Goal: Information Seeking & Learning: Understand process/instructions

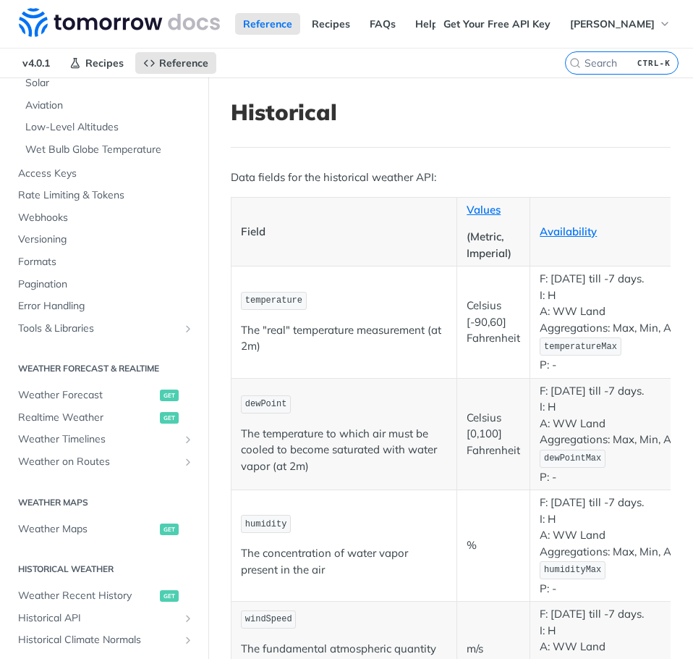
scroll to position [395, 0]
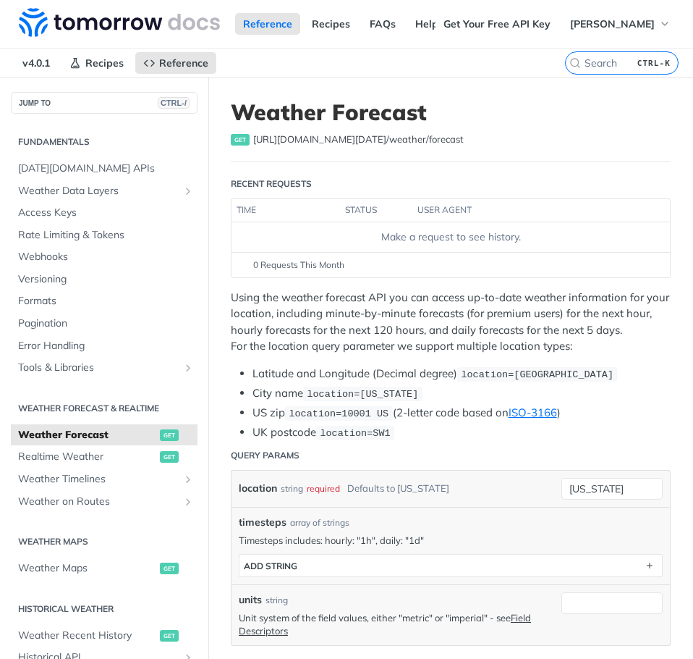
click at [476, 495] on div "location string required Defaults to [US_STATE]" at bounding box center [397, 489] width 316 height 22
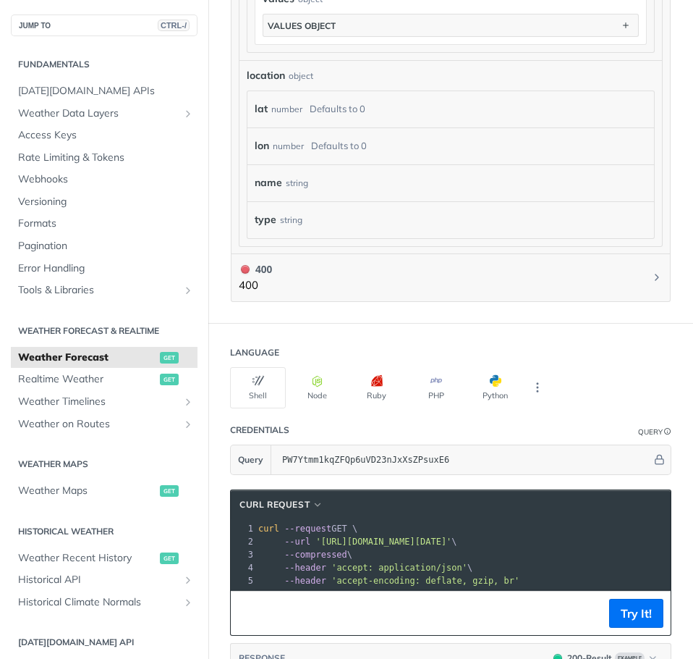
scroll to position [1361, 0]
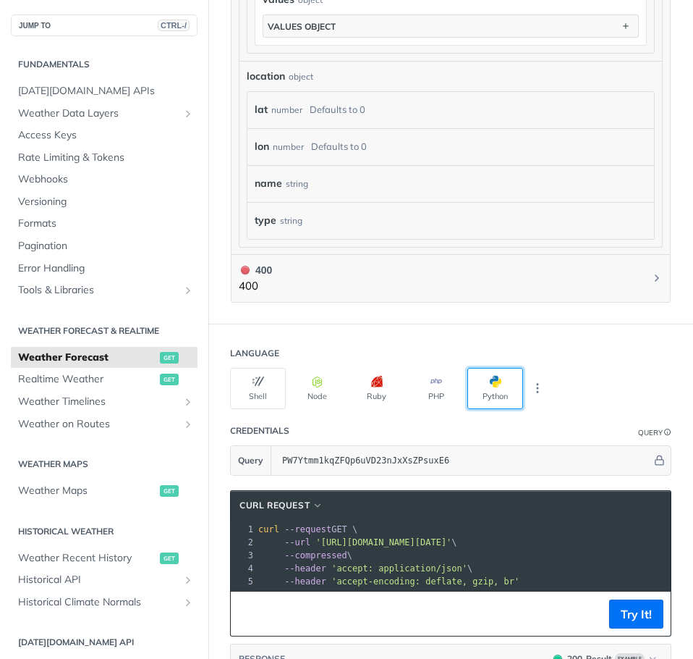
click at [502, 376] on span "button" at bounding box center [502, 382] width 0 height 12
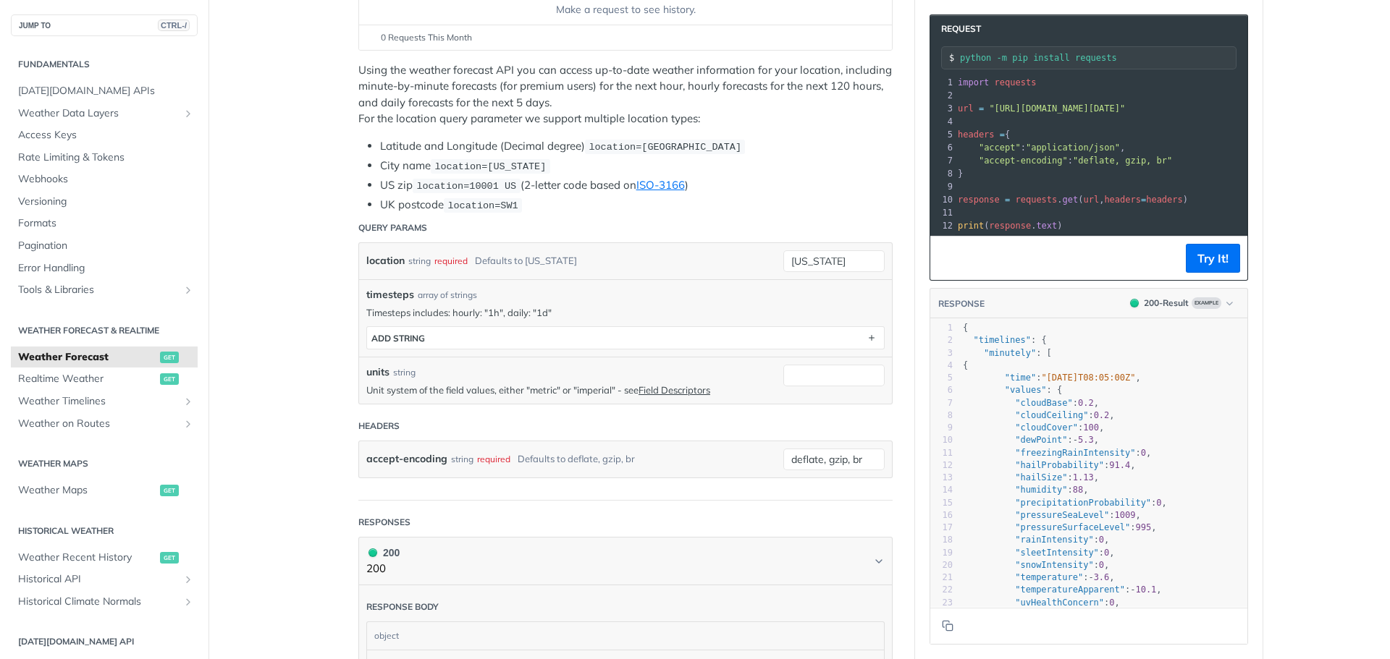
scroll to position [0, 0]
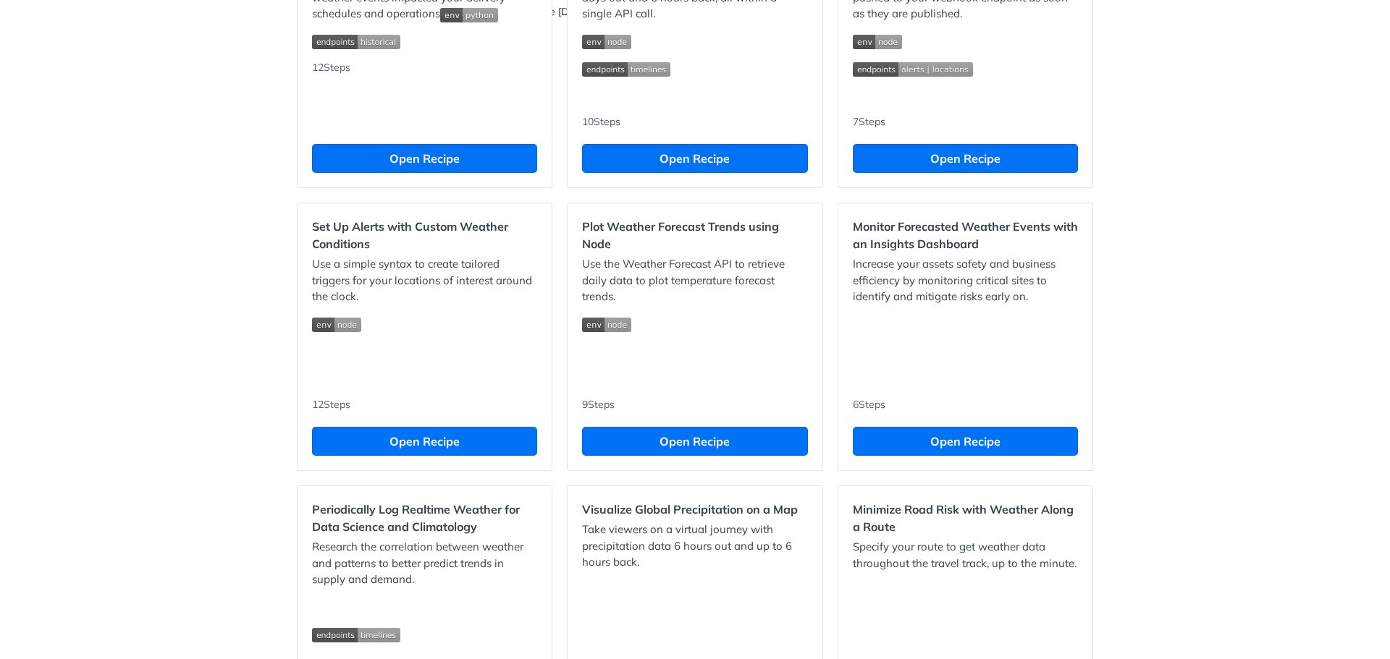
scroll to position [570, 0]
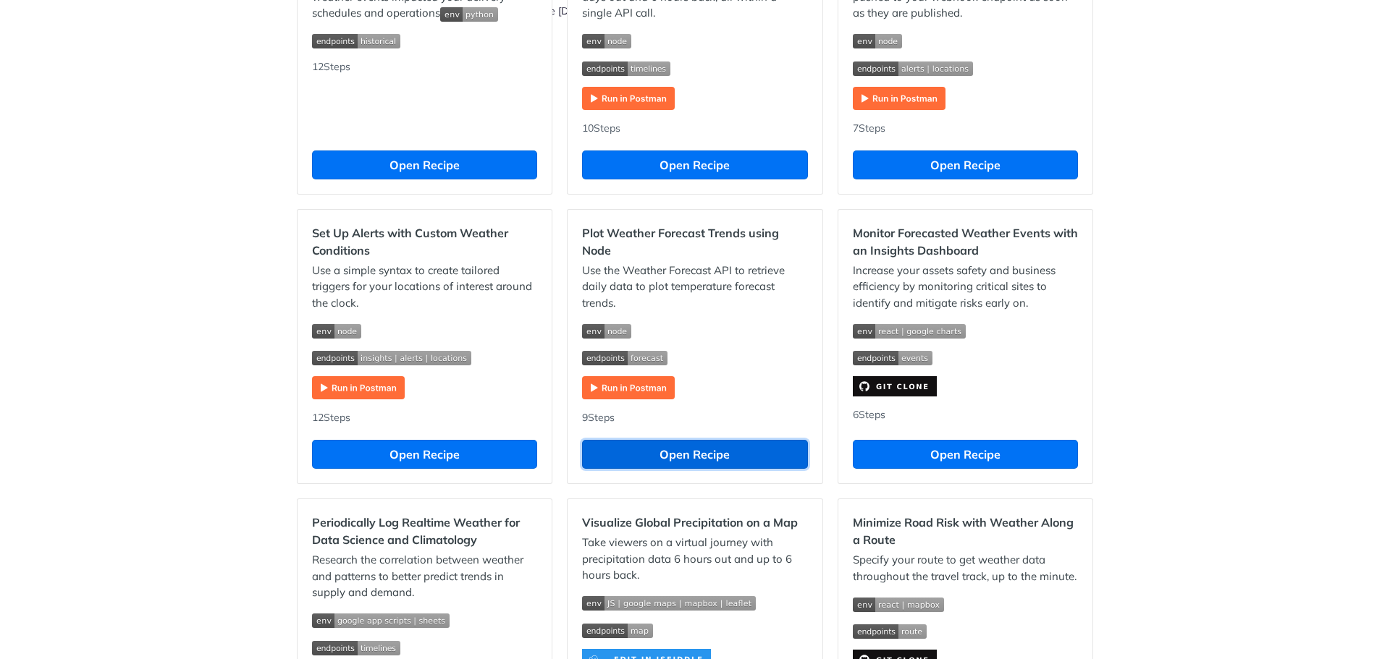
click at [666, 457] on button "Open Recipe" at bounding box center [694, 454] width 225 height 29
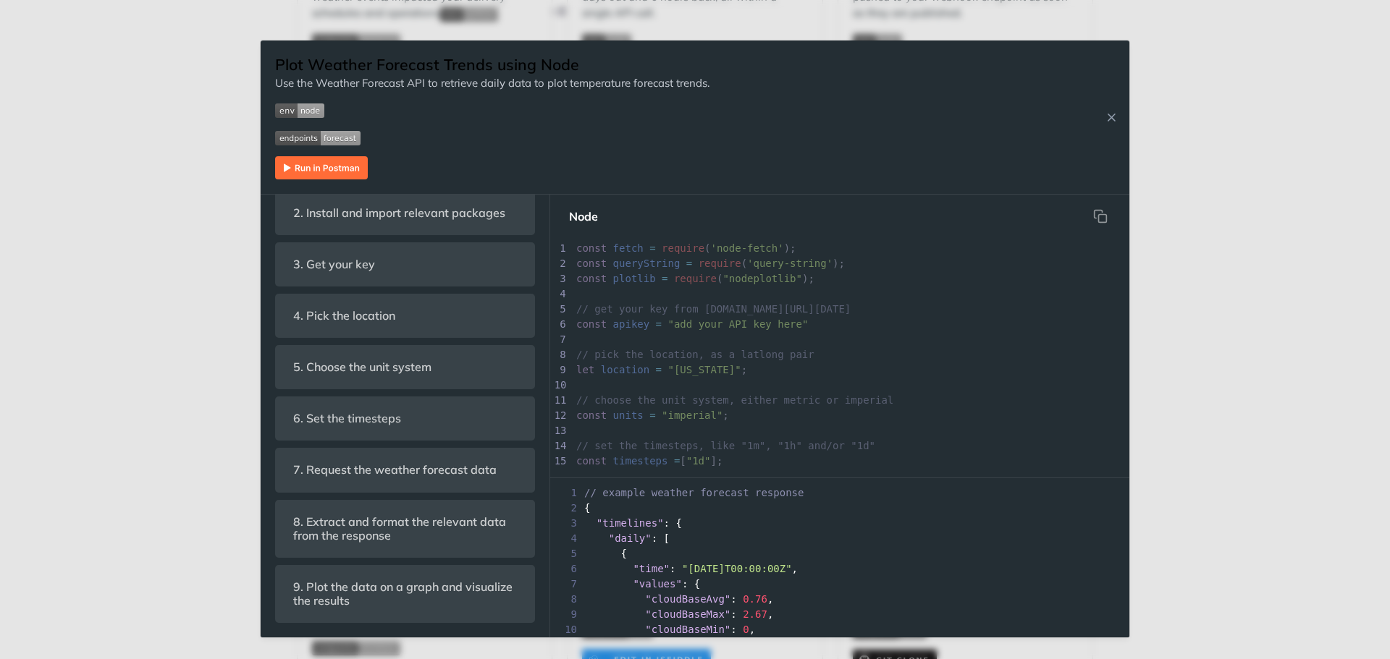
scroll to position [484, 0]
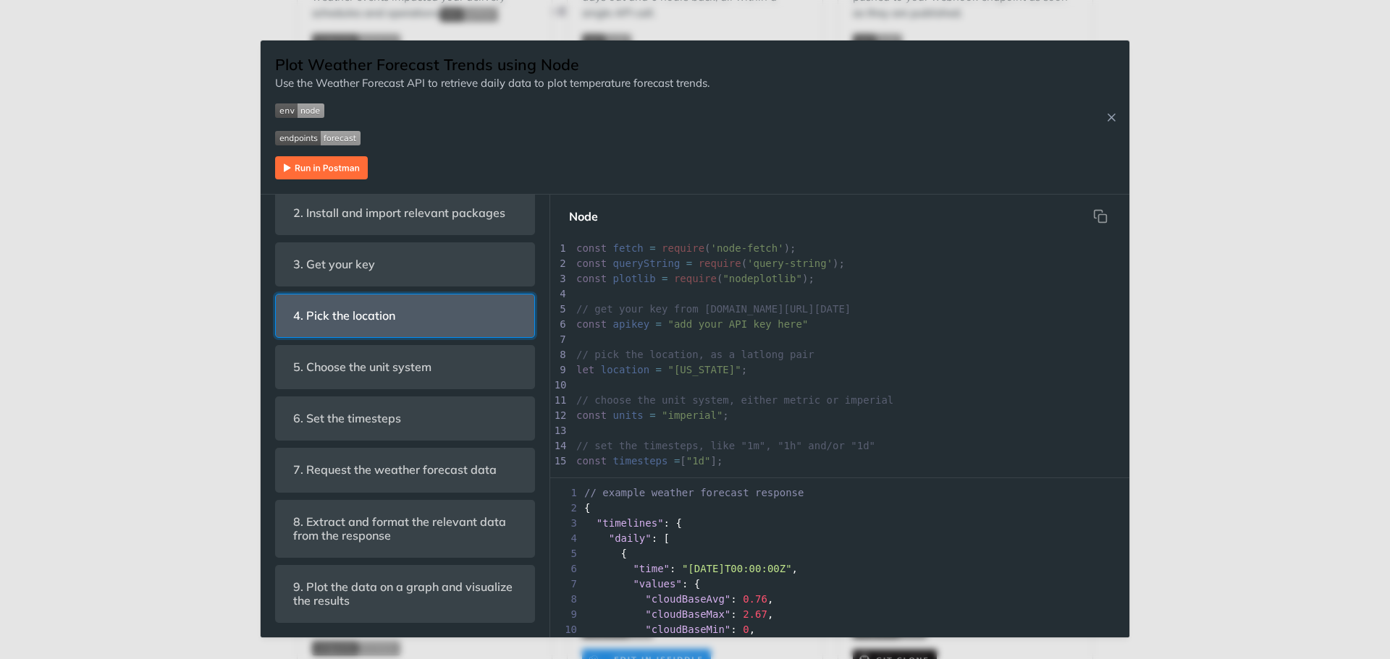
click at [422, 332] on header "4. Pick the location" at bounding box center [405, 316] width 258 height 43
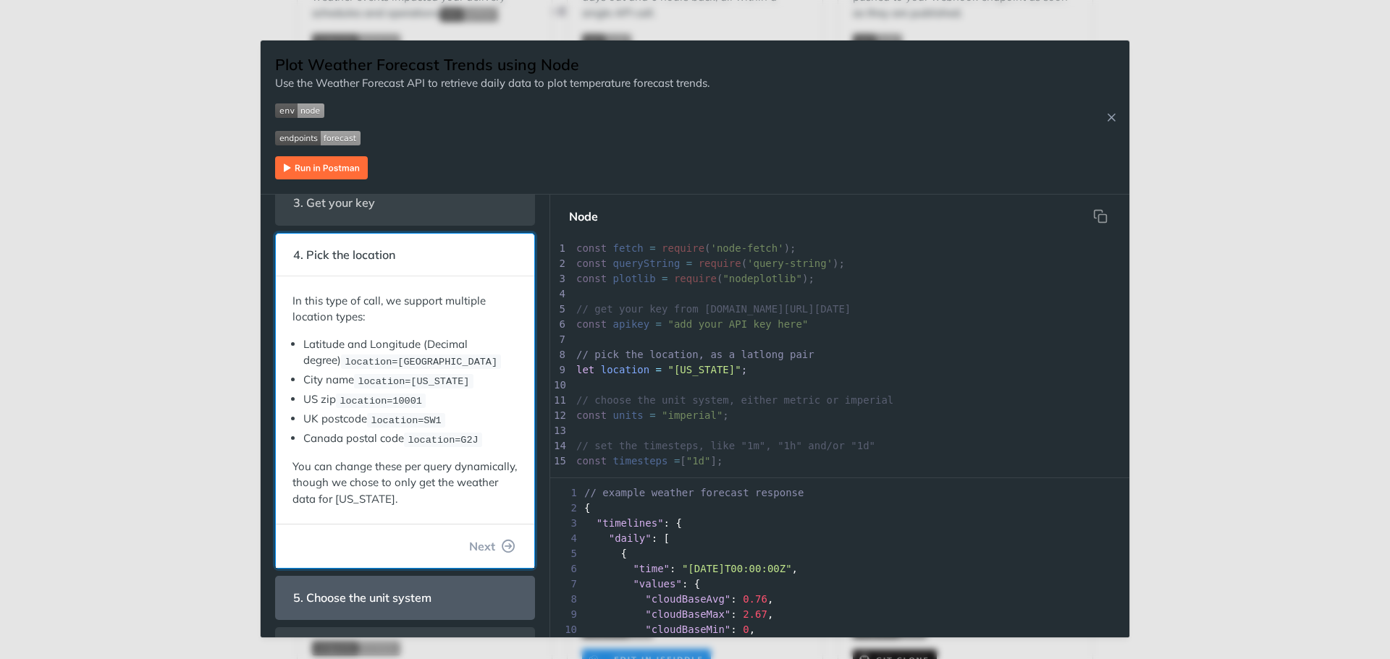
scroll to position [360, 0]
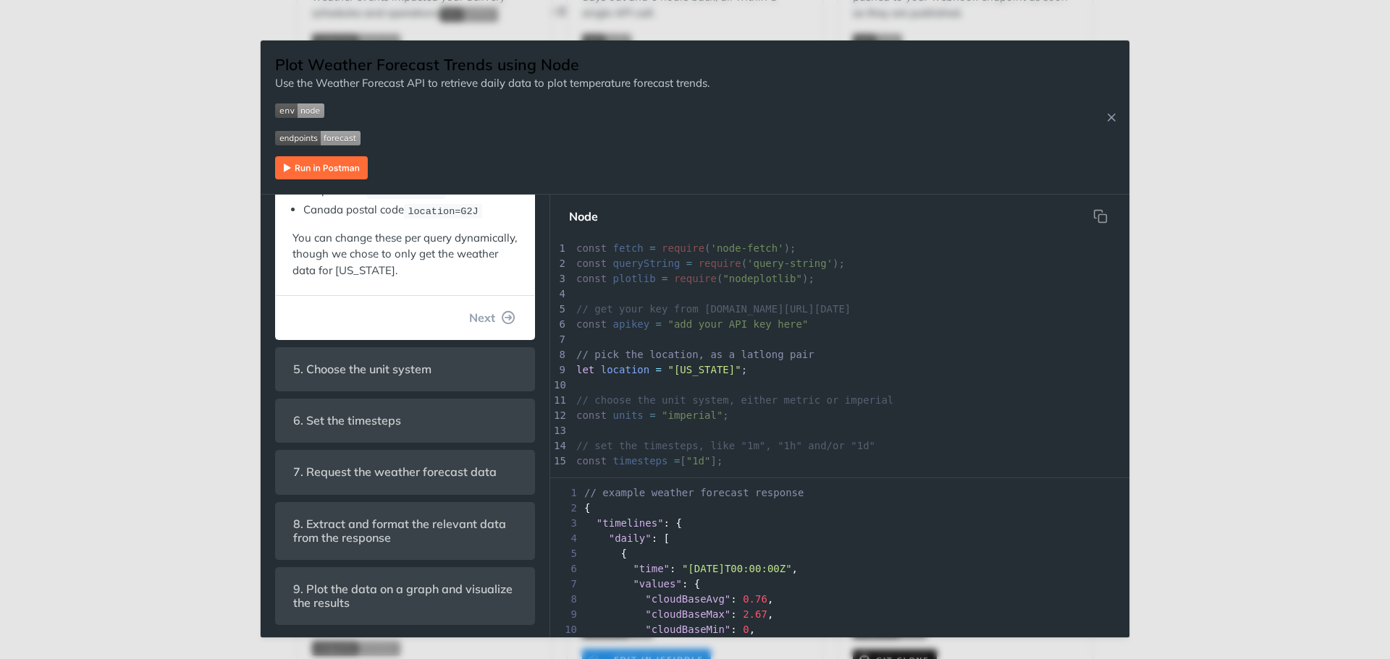
click at [223, 163] on div "Jump to Content Reference Recipes FAQs Help Center Blog API Status Recipes Refe…" at bounding box center [695, 329] width 1390 height 659
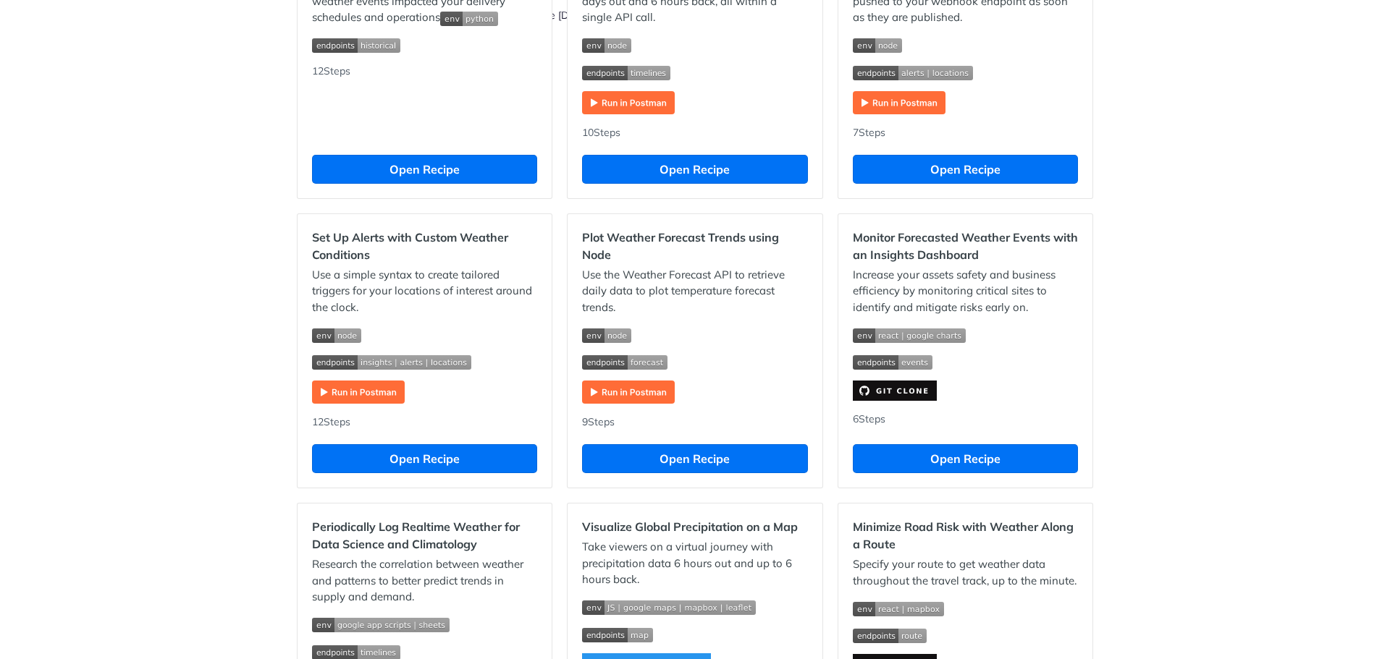
scroll to position [542, 0]
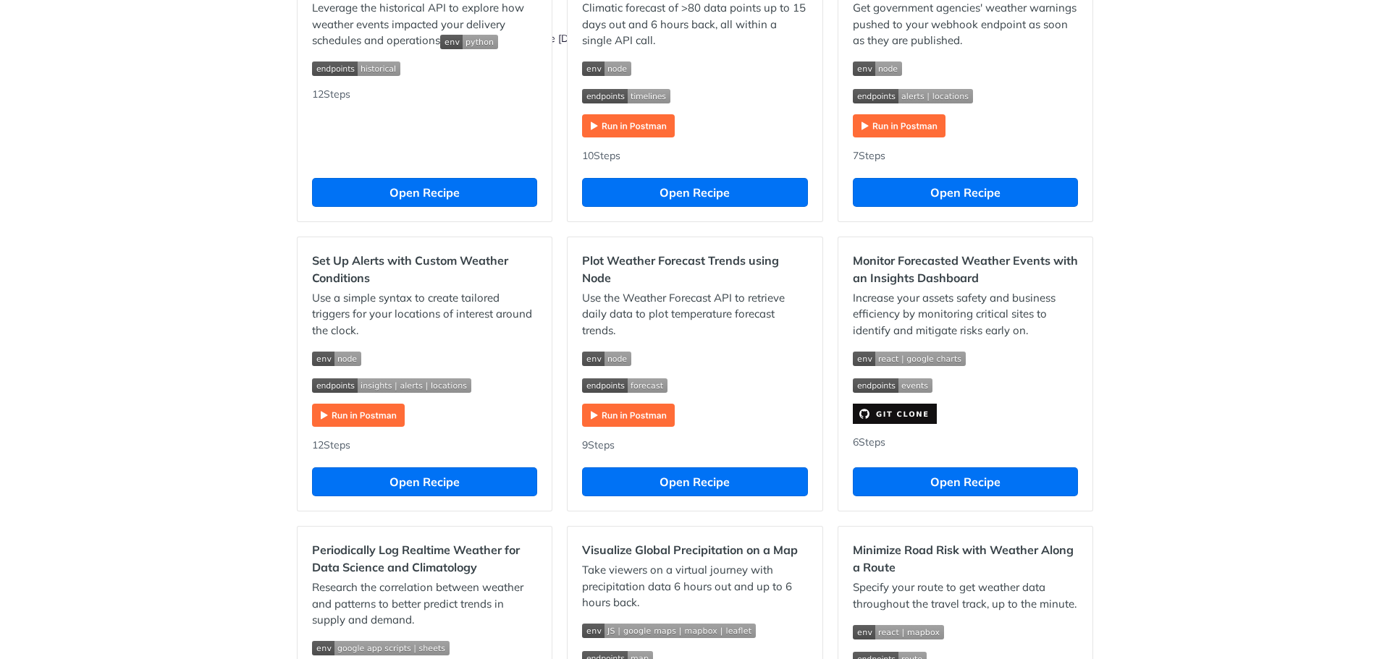
click at [620, 419] on img "Expand image" at bounding box center [628, 415] width 93 height 23
